Goal: Information Seeking & Learning: Find specific fact

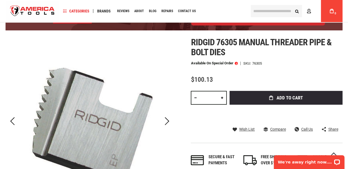
scroll to position [88, 0]
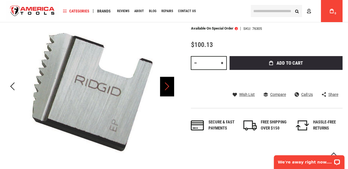
click at [165, 86] on div "Next" at bounding box center [167, 86] width 14 height 19
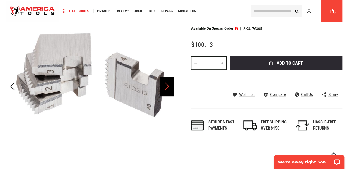
click at [165, 86] on div "Next" at bounding box center [167, 86] width 14 height 19
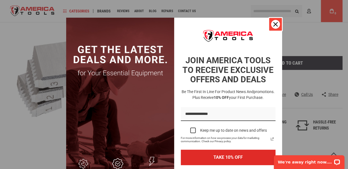
click at [271, 20] on div "Close" at bounding box center [275, 24] width 9 height 9
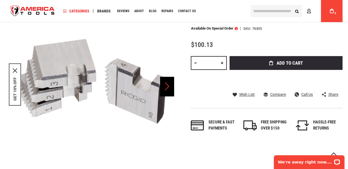
click at [167, 87] on div "Next" at bounding box center [167, 86] width 14 height 19
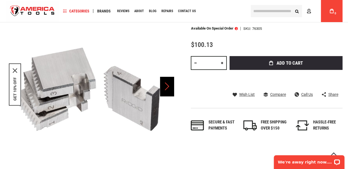
click at [167, 86] on div "Next" at bounding box center [167, 86] width 14 height 19
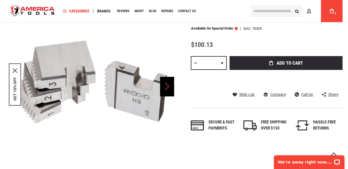
click at [167, 86] on div "Next" at bounding box center [167, 86] width 14 height 19
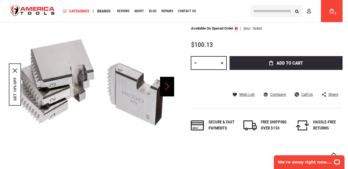
click at [167, 86] on div "Next" at bounding box center [167, 86] width 14 height 19
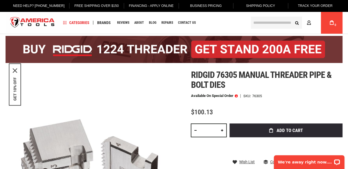
scroll to position [5, 0]
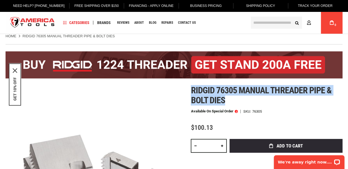
drag, startPoint x: 191, startPoint y: 89, endPoint x: 232, endPoint y: 103, distance: 43.3
click at [232, 103] on h1 "Ridgid 76305 manual threader pipe & bolt dies" at bounding box center [267, 96] width 152 height 20
copy span "Ridgid 76305 manual threader pipe & bolt dies"
